Goal: Obtain resource: Download file/media

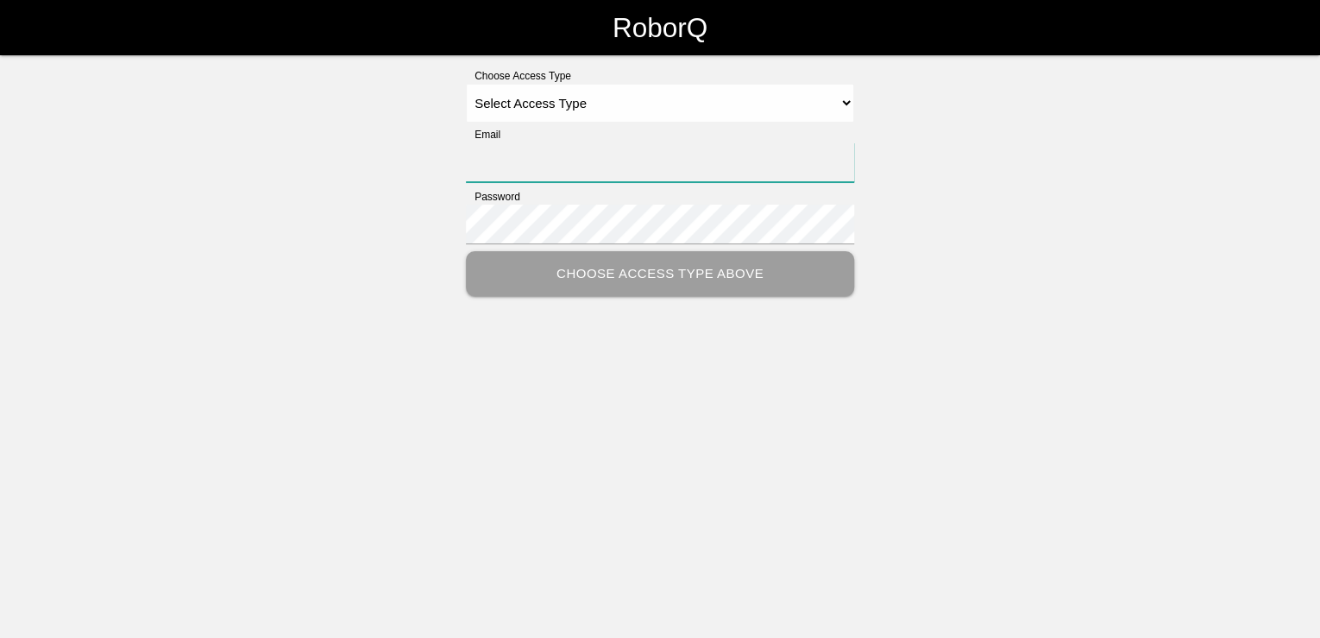
type input "[PERSON_NAME][EMAIL_ADDRESS][PERSON_NAME][DOMAIN_NAME]"
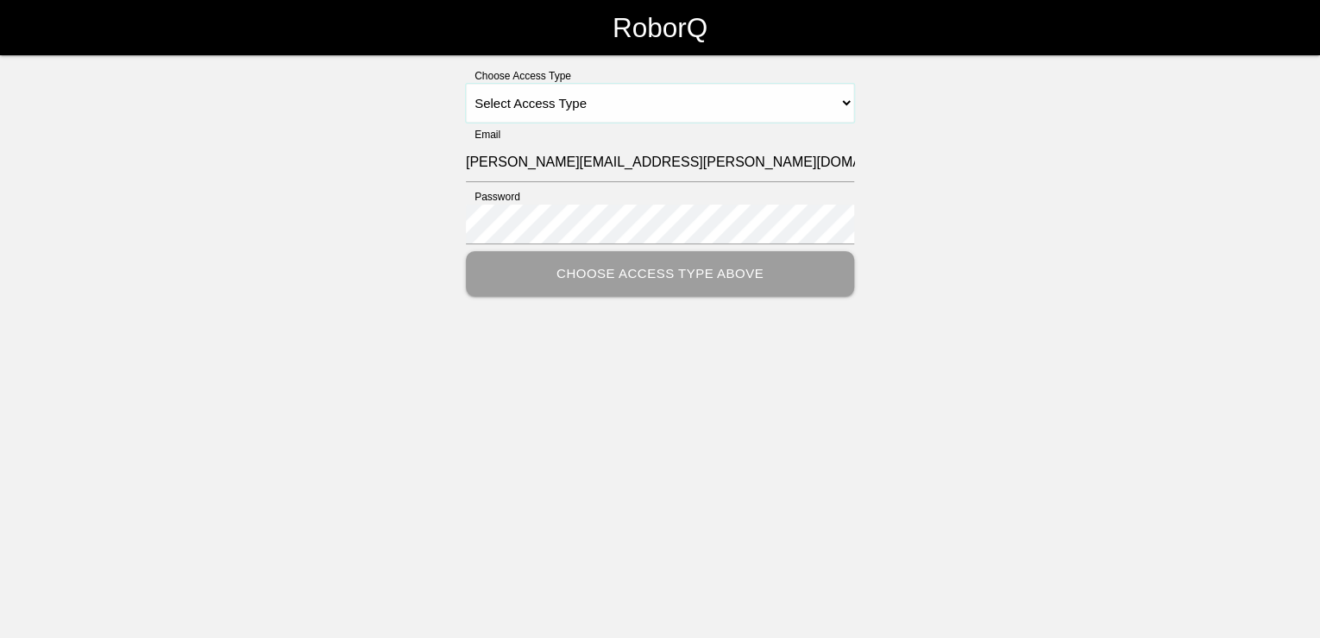
click at [842, 97] on select "Select Access Type Admin Customer Supervisor Worker" at bounding box center [660, 103] width 388 height 39
select select "Customer"
click at [466, 84] on select "Select Access Type Admin Customer Supervisor Worker" at bounding box center [660, 103] width 388 height 39
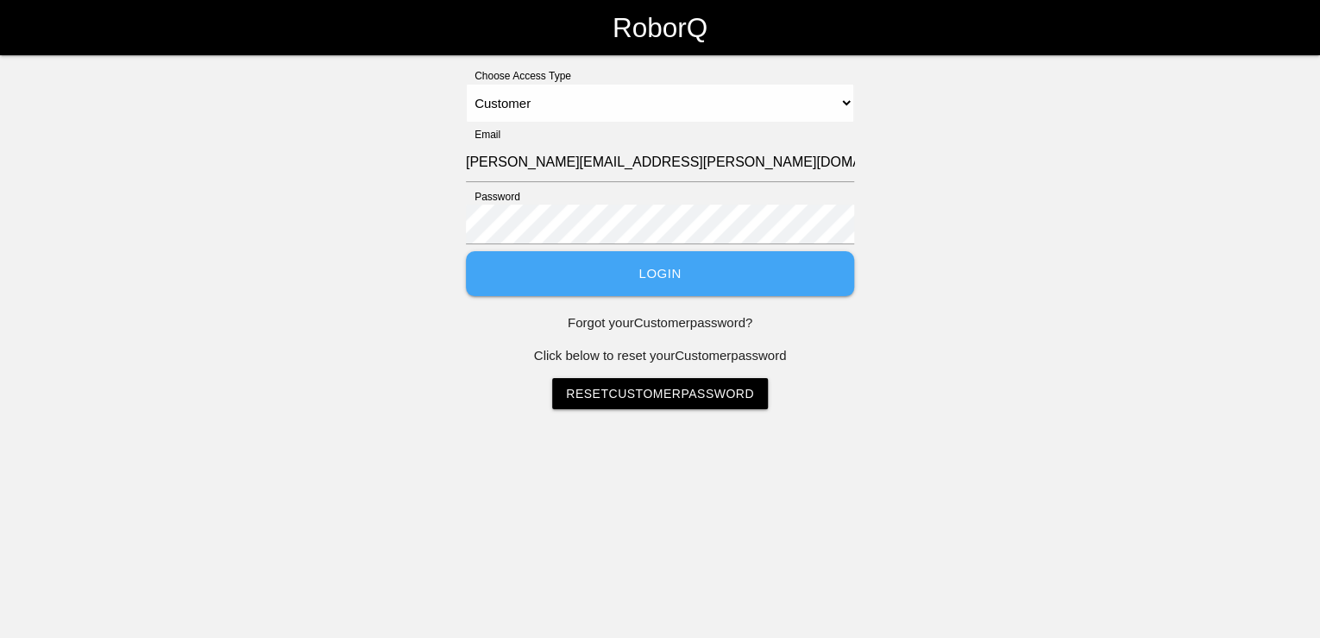
click at [714, 274] on button "Login" at bounding box center [660, 274] width 388 height 46
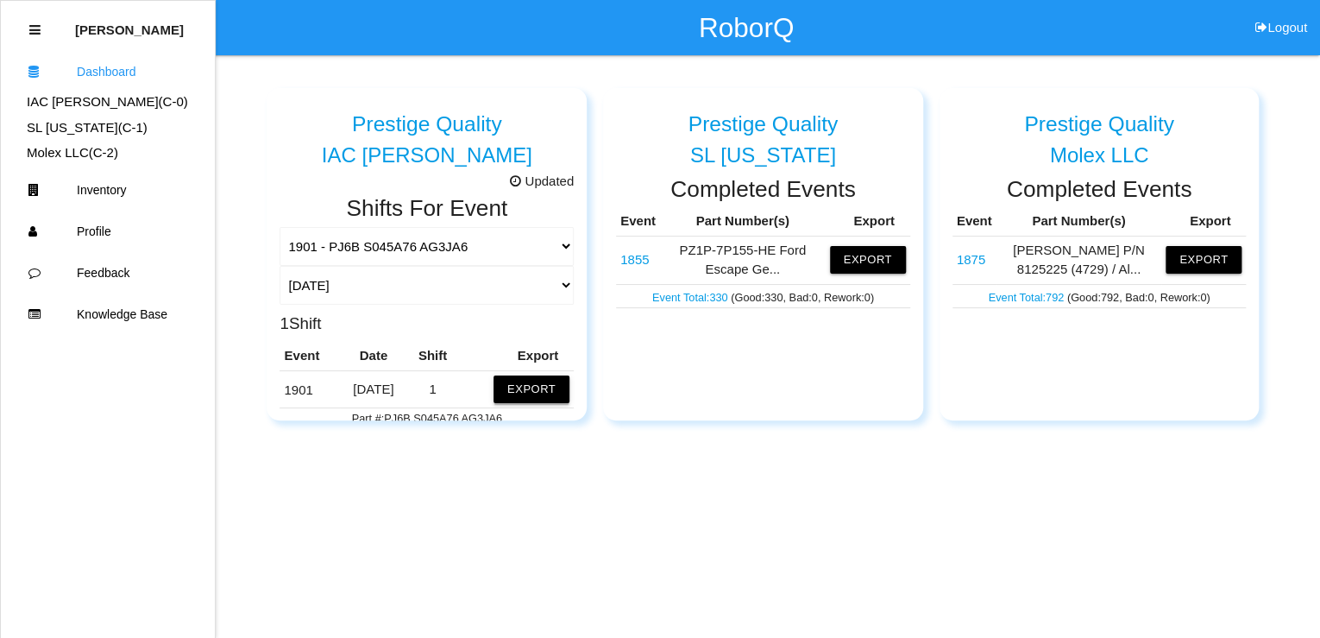
click at [516, 387] on button "Export" at bounding box center [532, 389] width 76 height 28
click at [500, 384] on button "Excel" at bounding box center [516, 385] width 32 height 15
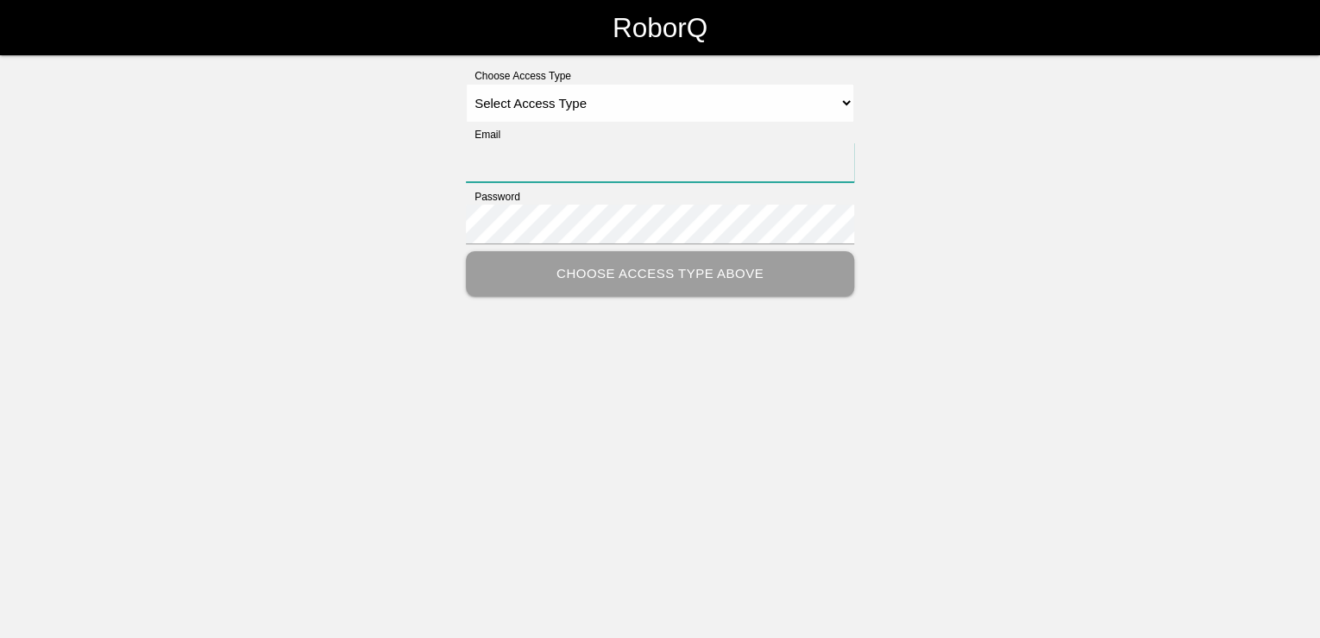
type input "[PERSON_NAME][EMAIL_ADDRESS][PERSON_NAME][DOMAIN_NAME]"
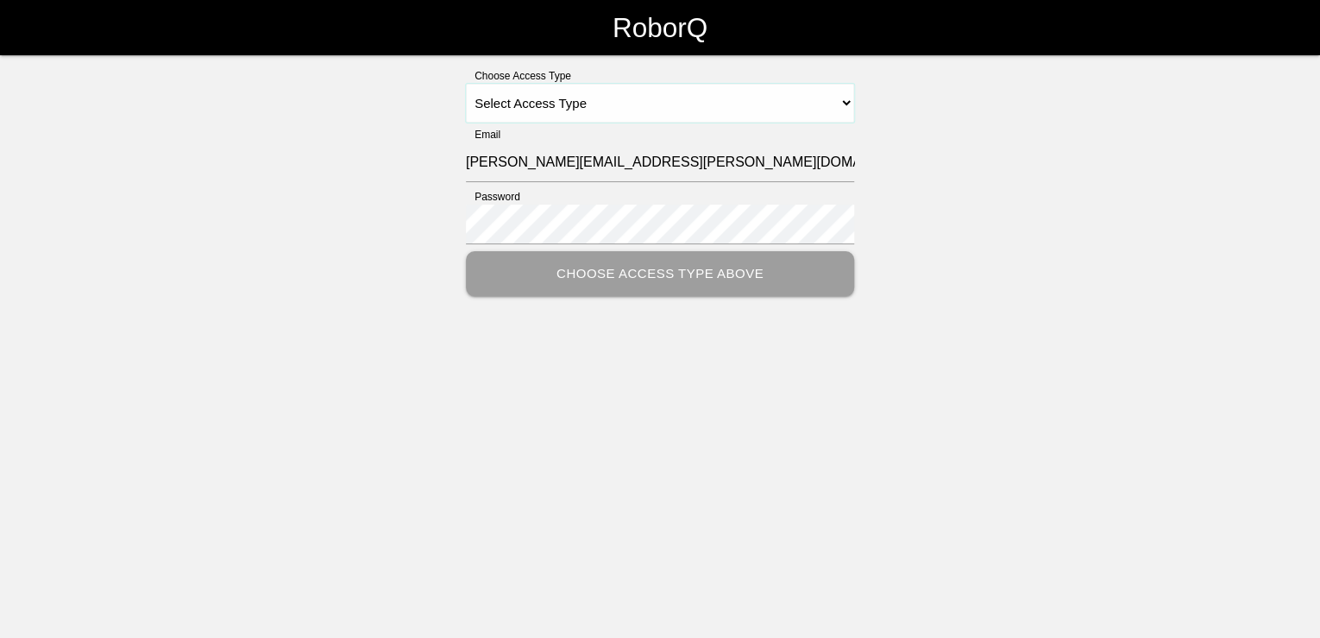
click at [617, 109] on select "Select Access Type Admin Customer Supervisor Worker" at bounding box center [660, 103] width 388 height 39
select select "Customer"
click at [466, 84] on select "Select Access Type Admin Customer Supervisor Worker" at bounding box center [660, 103] width 388 height 39
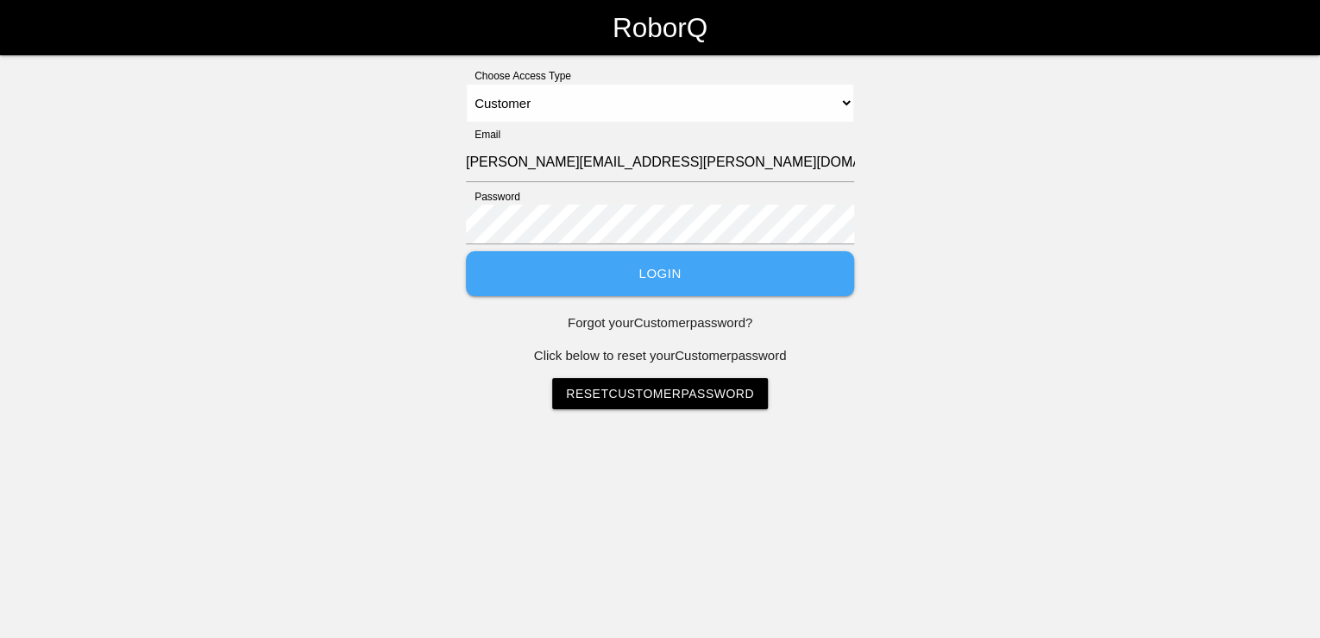
click at [666, 266] on button "Login" at bounding box center [660, 274] width 388 height 46
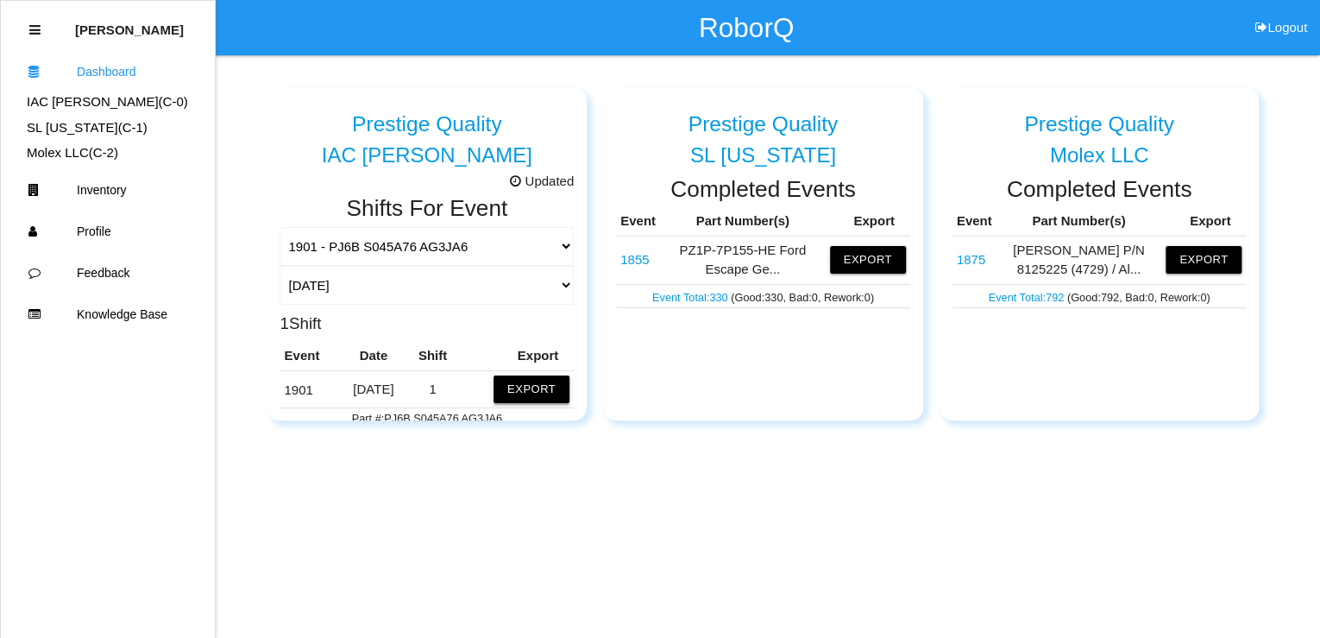
click at [515, 391] on button "Export" at bounding box center [532, 389] width 76 height 28
click at [500, 383] on button "Excel" at bounding box center [516, 385] width 32 height 15
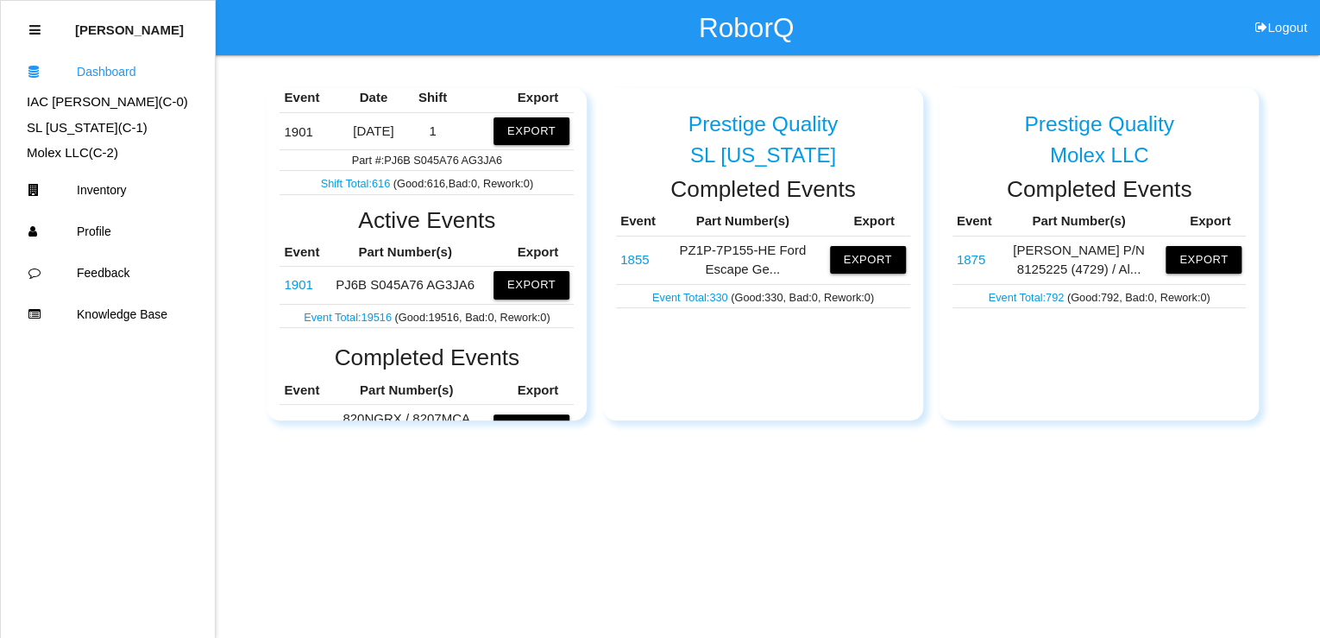
scroll to position [276, 0]
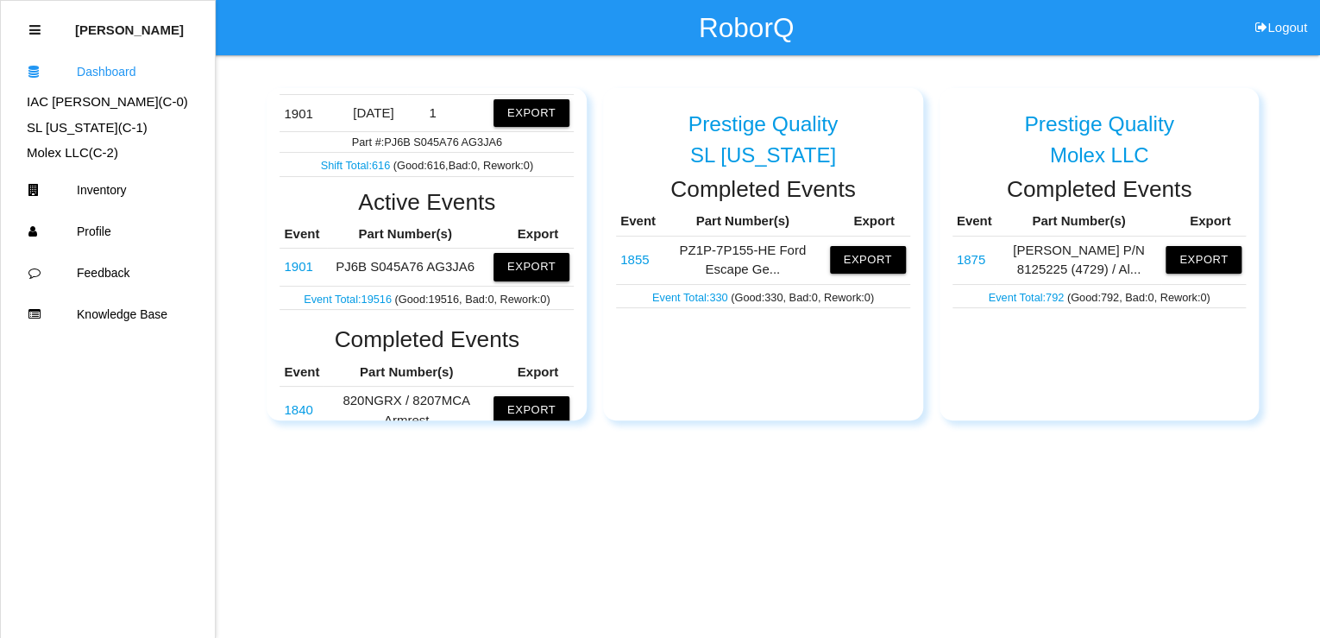
click at [293, 261] on link "1901" at bounding box center [298, 266] width 28 height 15
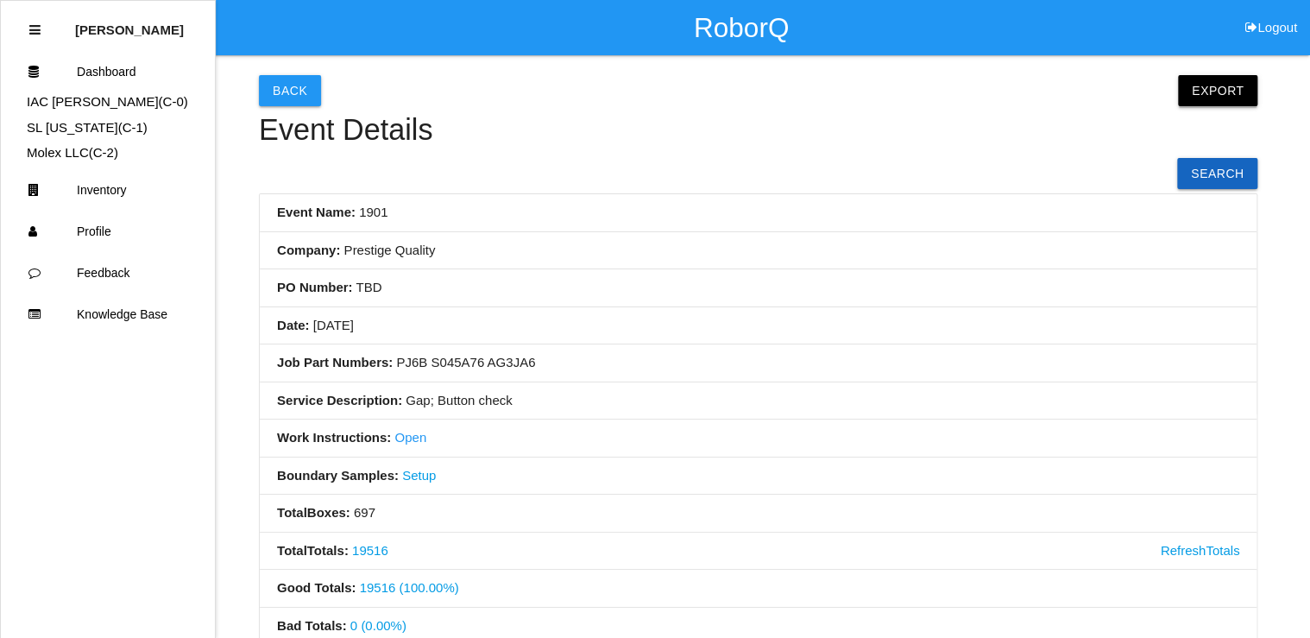
click at [1229, 85] on button "Export" at bounding box center [1217, 90] width 79 height 31
click at [1187, 103] on link "Export Excel" at bounding box center [1201, 95] width 99 height 40
drag, startPoint x: 1077, startPoint y: 196, endPoint x: 1066, endPoint y: 198, distance: 10.5
click at [1077, 196] on li "Event Name: 1901" at bounding box center [758, 213] width 997 height 38
click at [314, 100] on button "Back" at bounding box center [290, 90] width 62 height 31
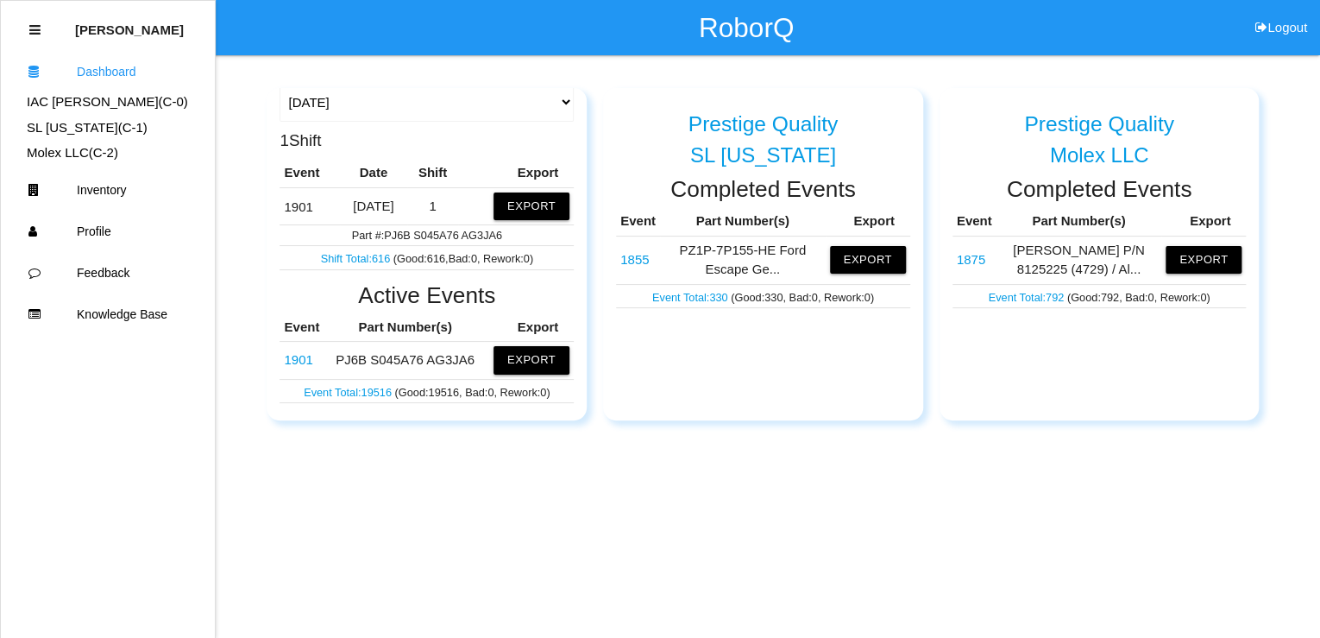
scroll to position [207, 0]
